Goal: Task Accomplishment & Management: Use online tool/utility

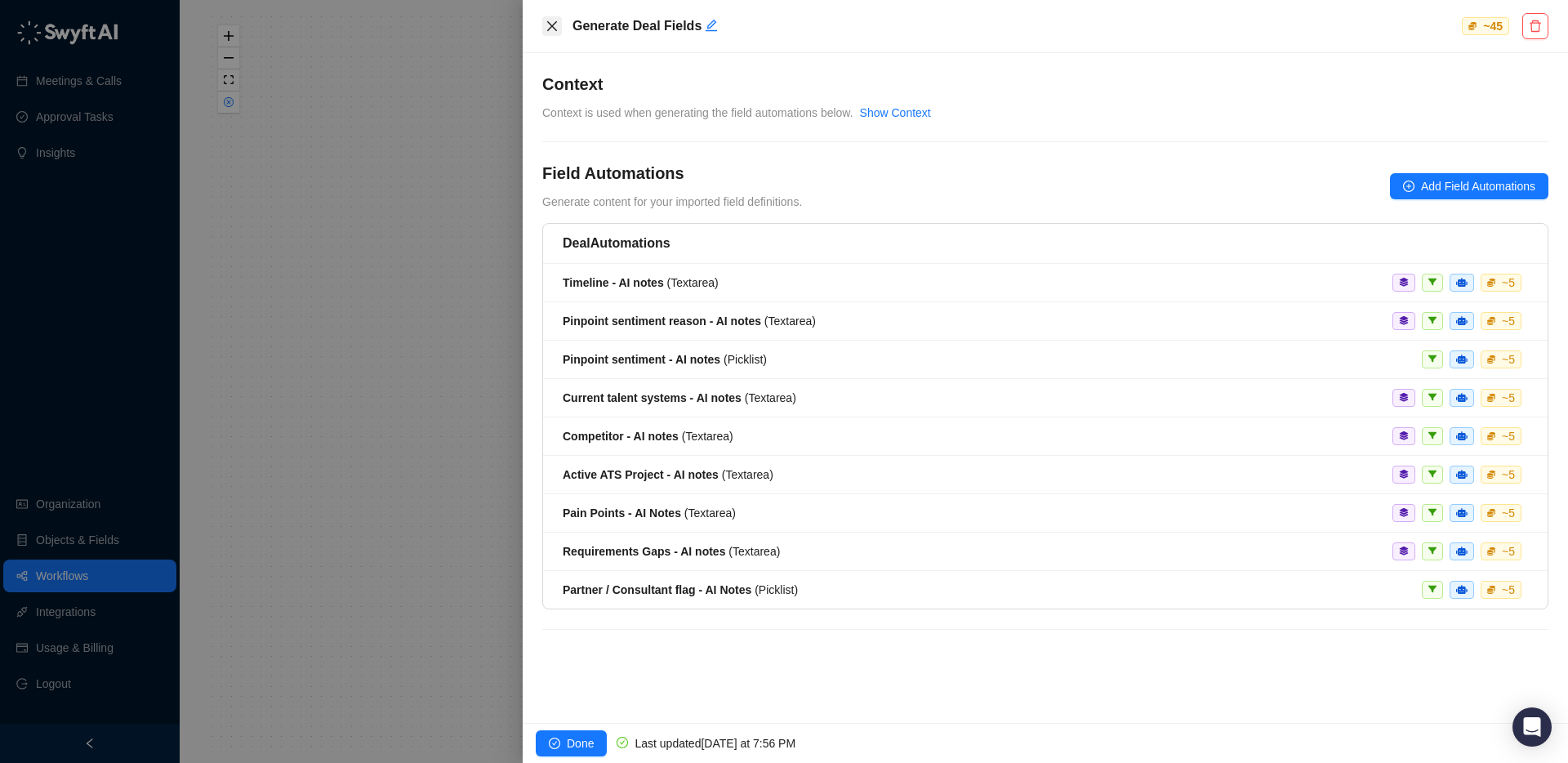
click at [556, 25] on icon "close" at bounding box center [552, 26] width 13 height 13
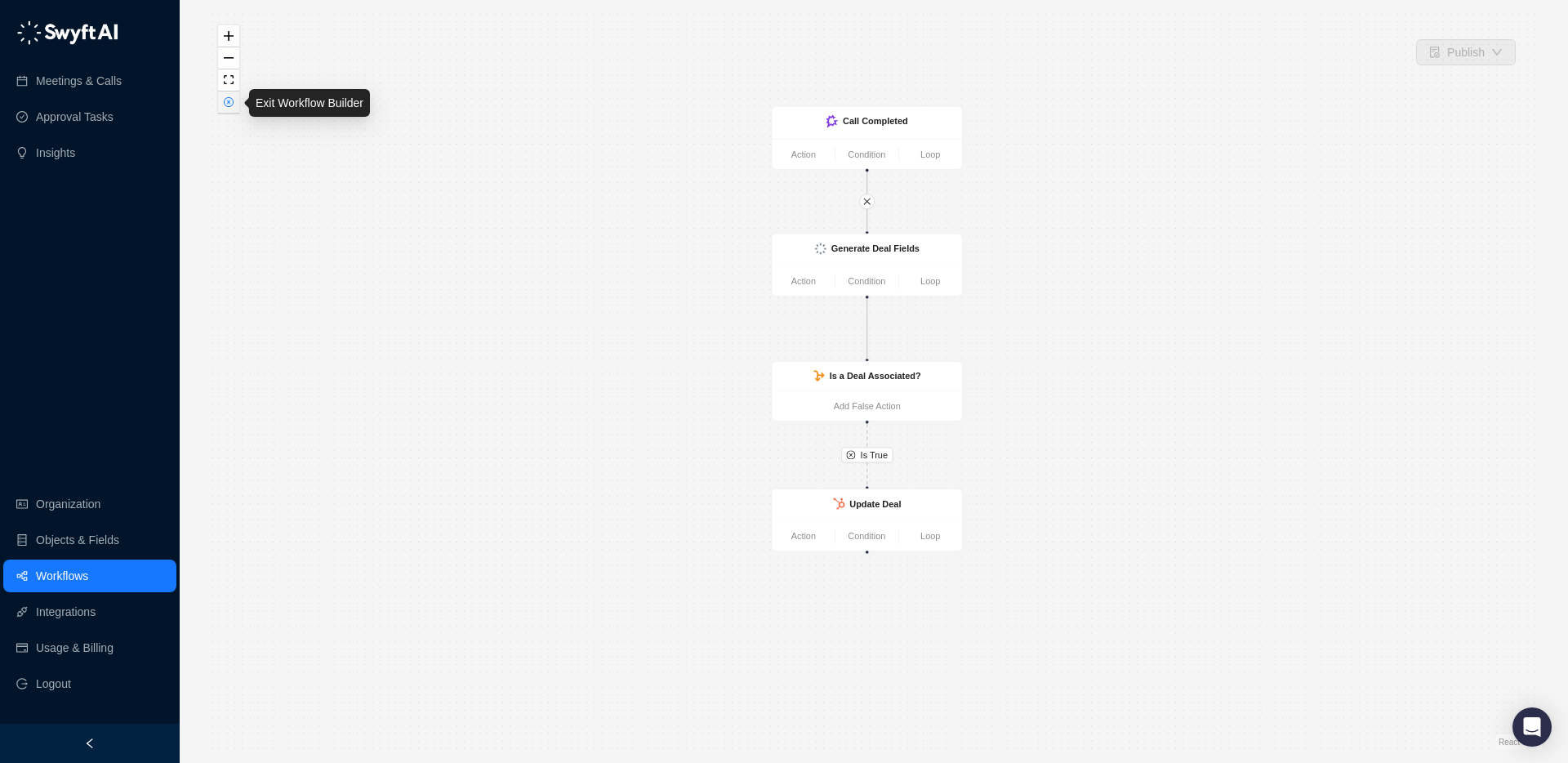
click at [231, 103] on icon "close-circle" at bounding box center [229, 102] width 8 height 8
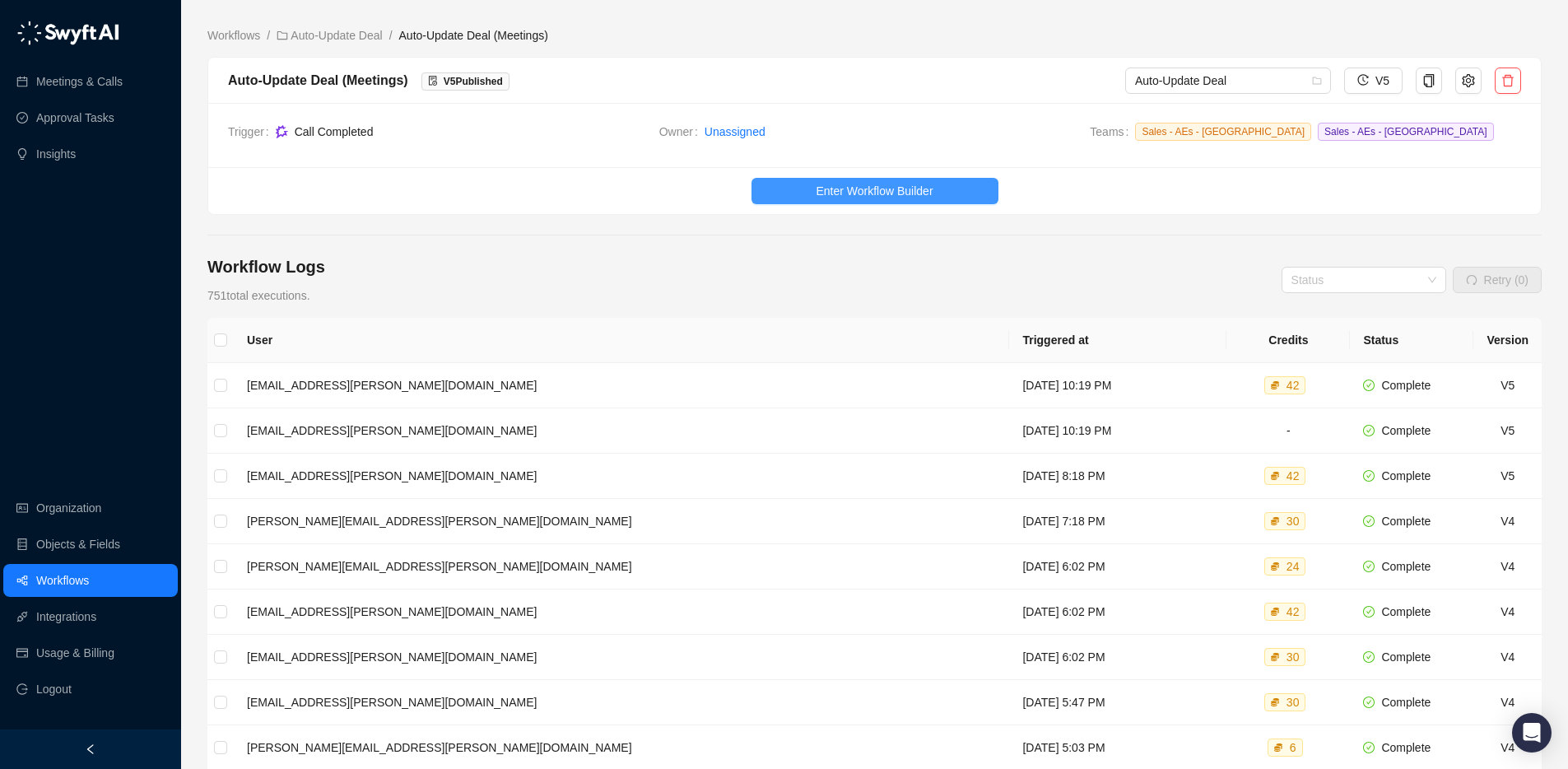
click at [838, 192] on span "Enter Workflow Builder" at bounding box center [874, 191] width 117 height 18
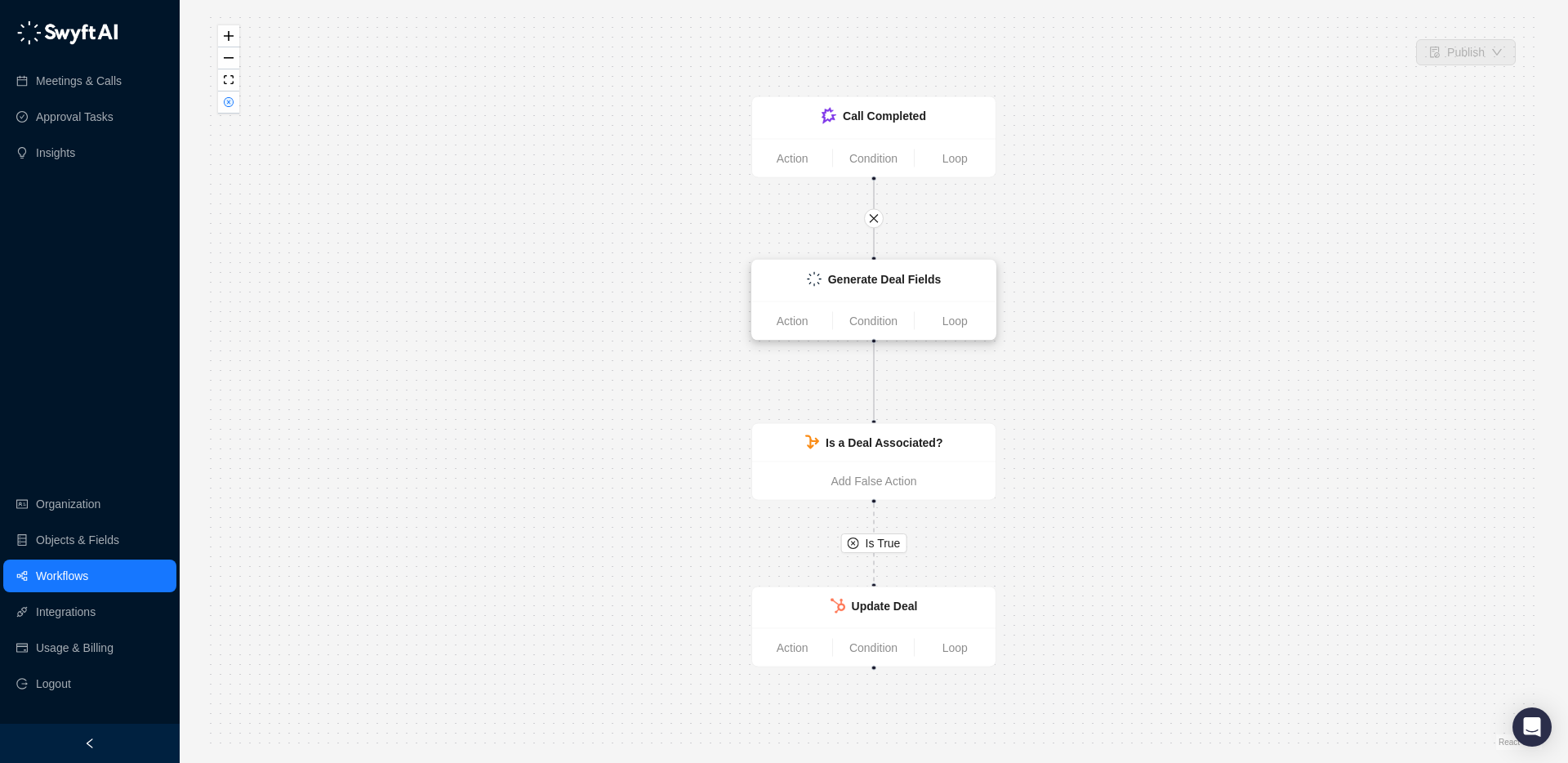
click at [860, 285] on div "Generate Deal Fields" at bounding box center [884, 279] width 114 height 18
click at [863, 280] on strong "Generate Deal Fields" at bounding box center [884, 279] width 114 height 13
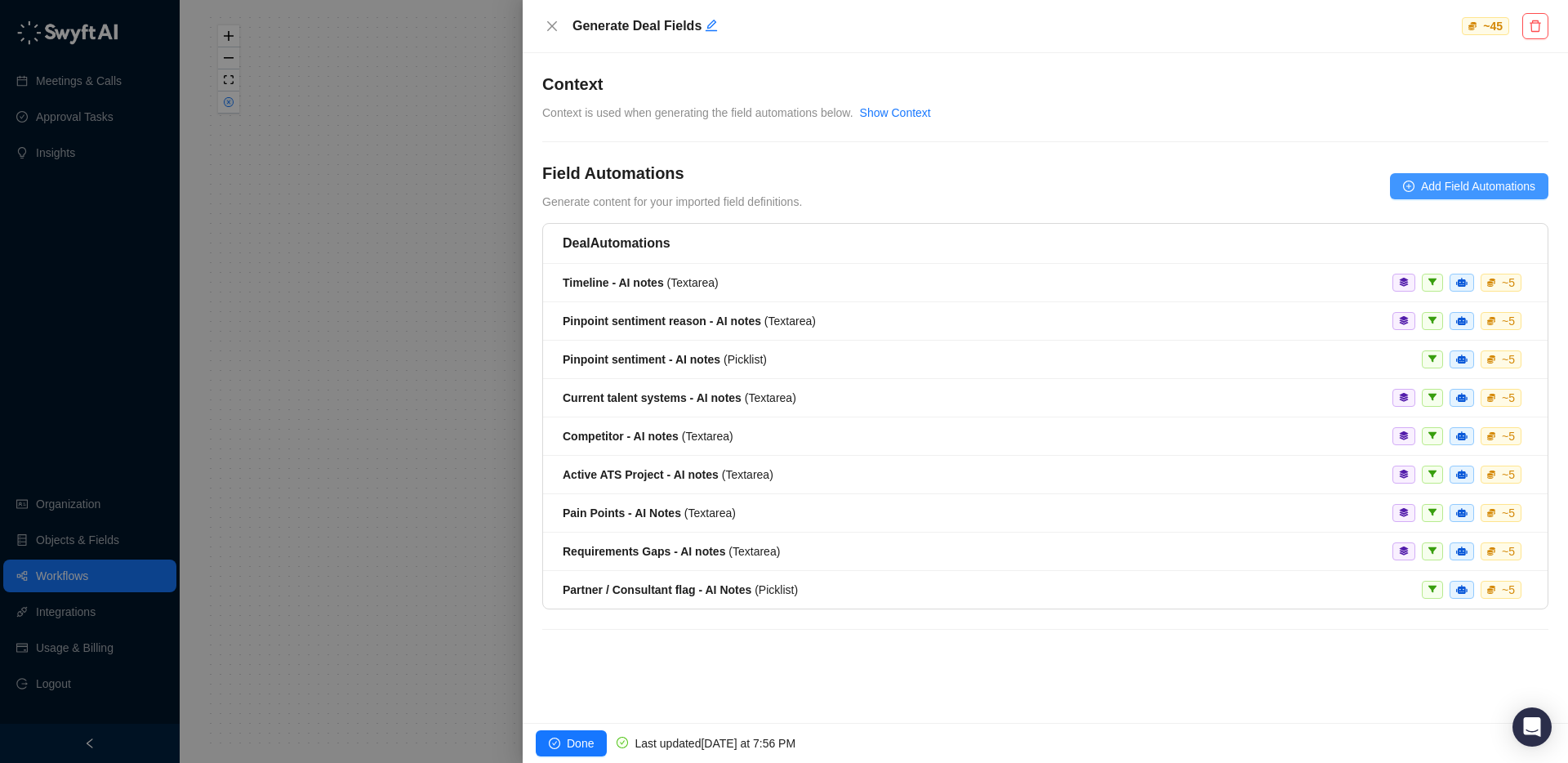
click at [1436, 189] on span "Add Field Automations" at bounding box center [1478, 186] width 114 height 18
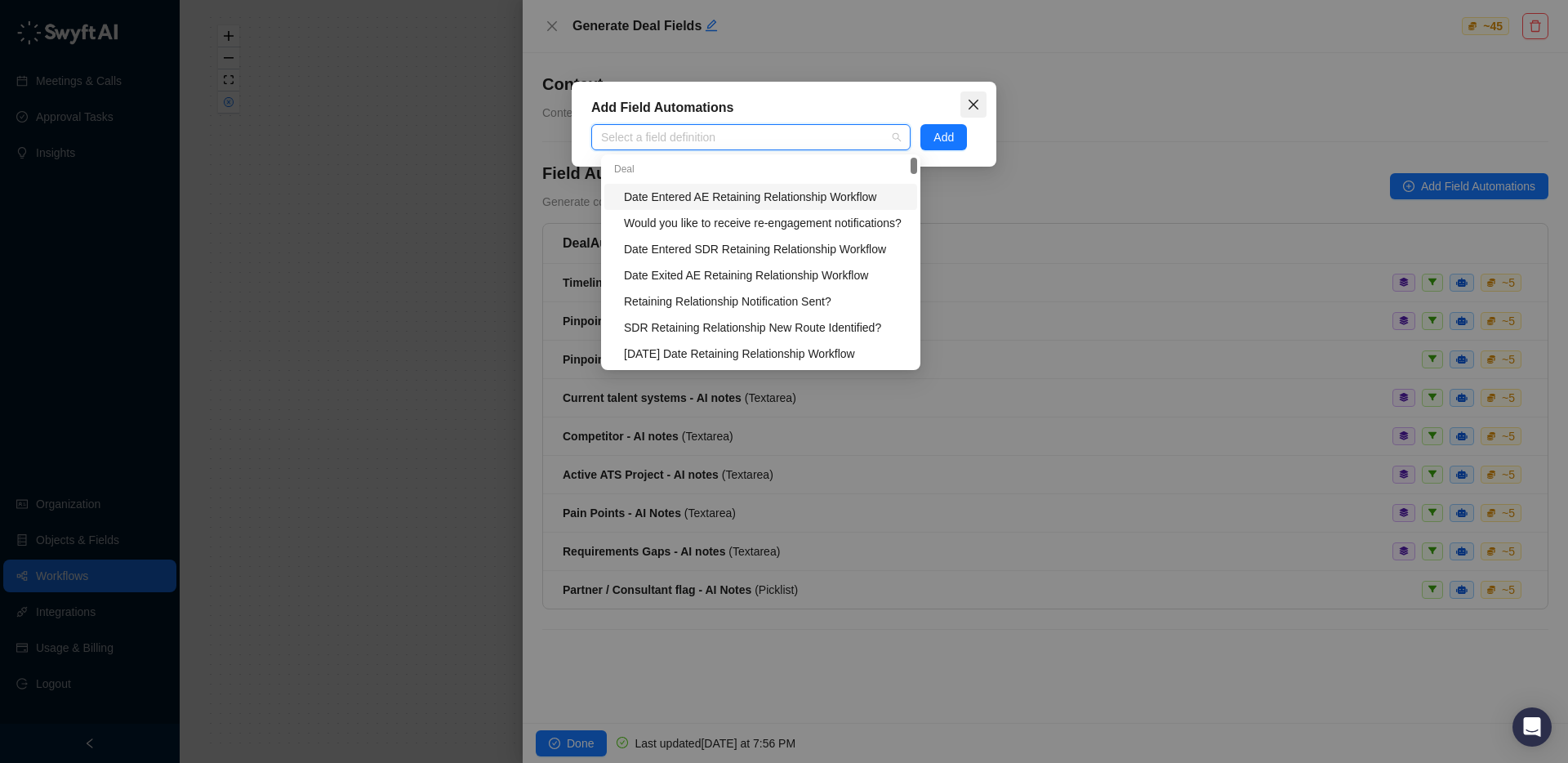
click at [967, 105] on icon "close" at bounding box center [973, 105] width 13 height 13
